Goal: Information Seeking & Learning: Learn about a topic

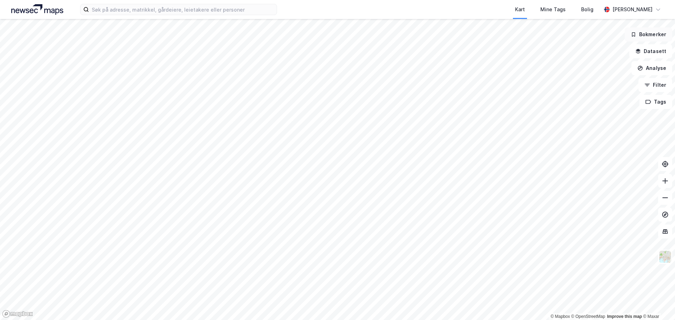
click at [649, 35] on button "Bokmerker" at bounding box center [647, 34] width 47 height 14
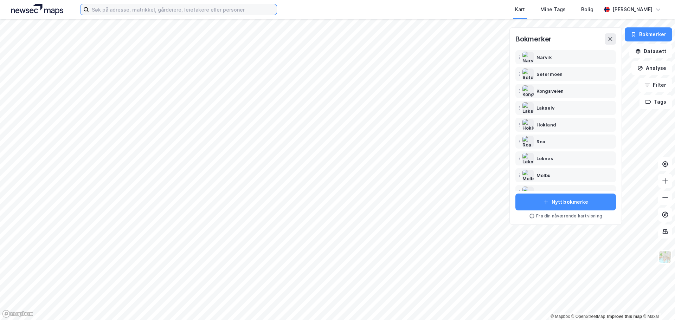
click at [156, 10] on input at bounding box center [183, 9] width 188 height 11
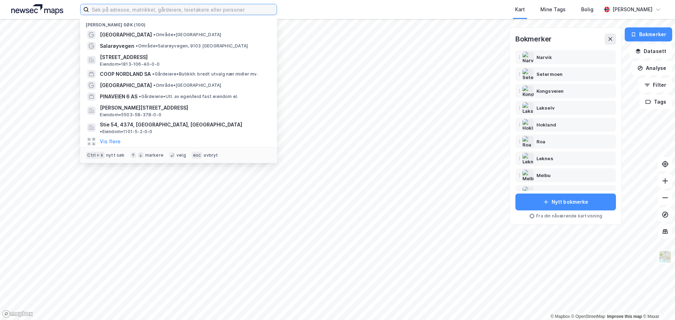
paste input "Gnr 16, Bnr 1 i Vågan Kommune"
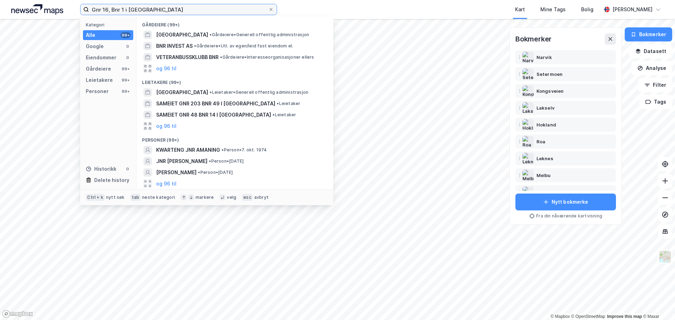
click at [128, 10] on input "Gnr 16, Bnr 1 i Vågan Kommune" at bounding box center [178, 9] width 179 height 11
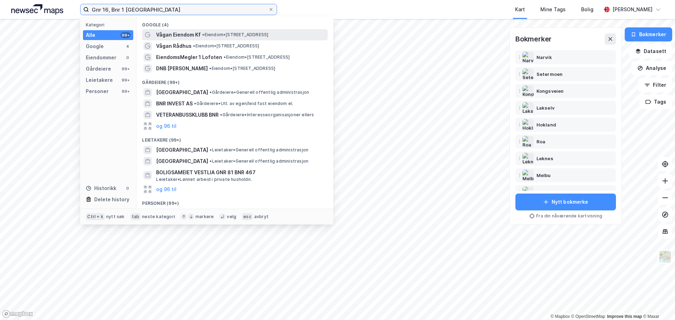
type input "Gnr 16, Bnr 1 Vågan Kommune"
click at [181, 33] on span "Vågan Eiendom Kf" at bounding box center [178, 35] width 45 height 8
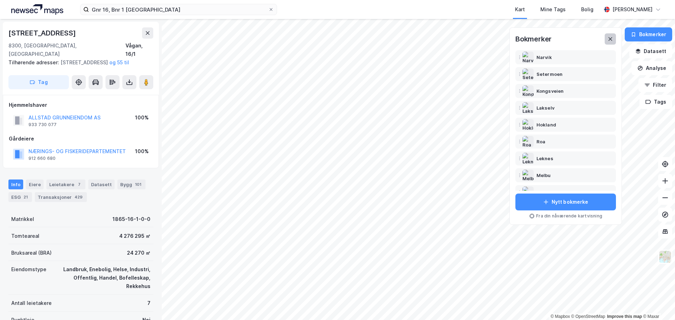
click at [609, 40] on icon at bounding box center [610, 39] width 6 height 6
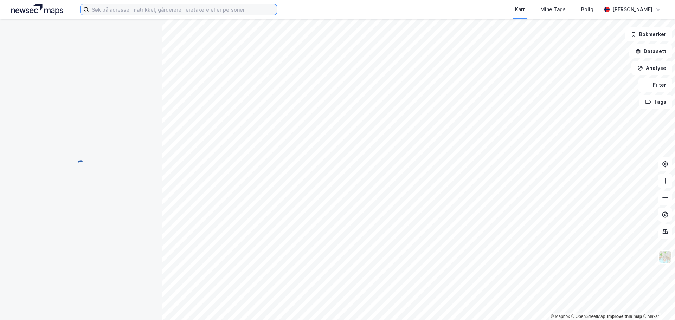
click at [180, 12] on input at bounding box center [183, 9] width 188 height 11
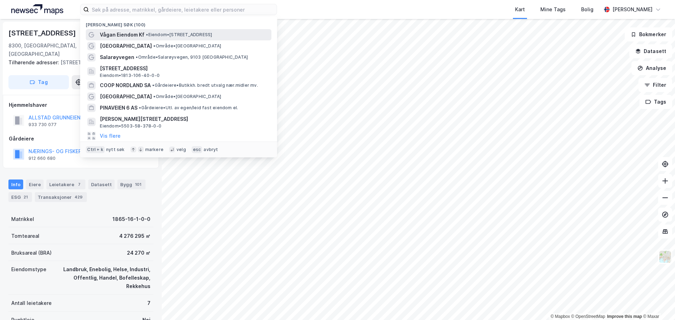
click at [123, 32] on span "Vågan Eiendom Kf" at bounding box center [122, 35] width 45 height 8
